Goal: Check status: Check status

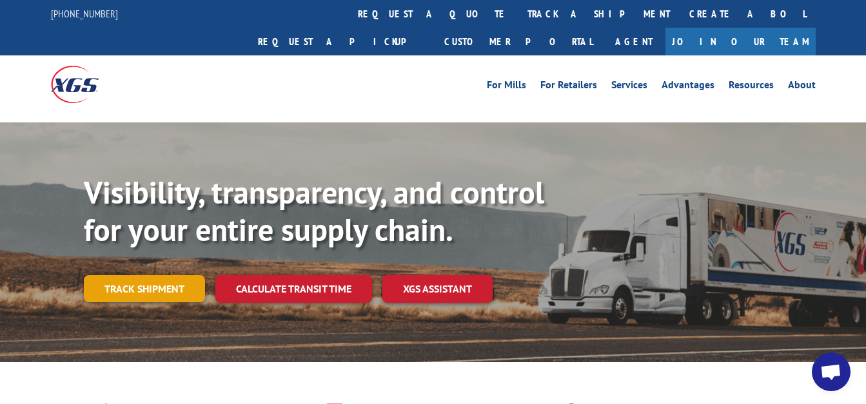
click at [158, 275] on link "Track shipment" at bounding box center [144, 288] width 121 height 27
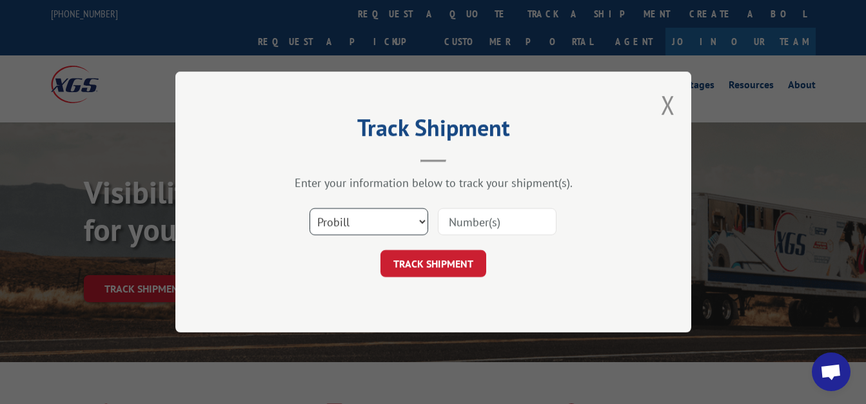
click at [395, 222] on select "Select category... Probill BOL PO" at bounding box center [369, 221] width 119 height 27
click at [380, 220] on select "Select category... Probill BOL PO" at bounding box center [369, 221] width 119 height 27
click at [310, 208] on select "Select category... Probill BOL PO" at bounding box center [369, 221] width 119 height 27
click at [479, 213] on input at bounding box center [497, 221] width 119 height 27
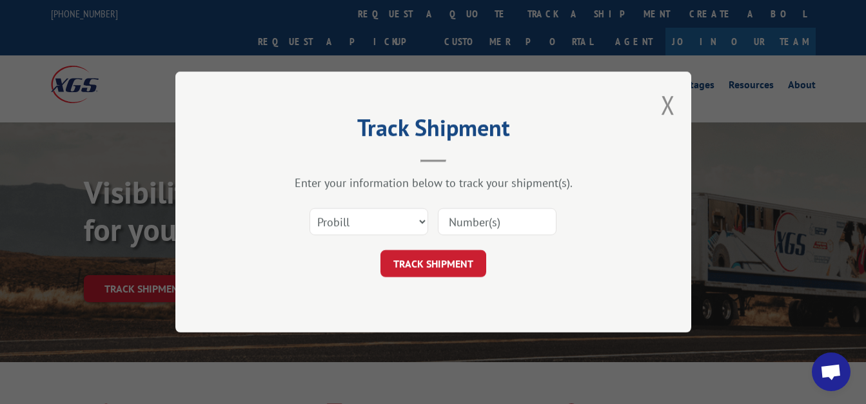
paste input "17591618"
type input "17591618"
click at [455, 268] on button "TRACK SHIPMENT" at bounding box center [433, 263] width 106 height 27
